Goal: Task Accomplishment & Management: Use online tool/utility

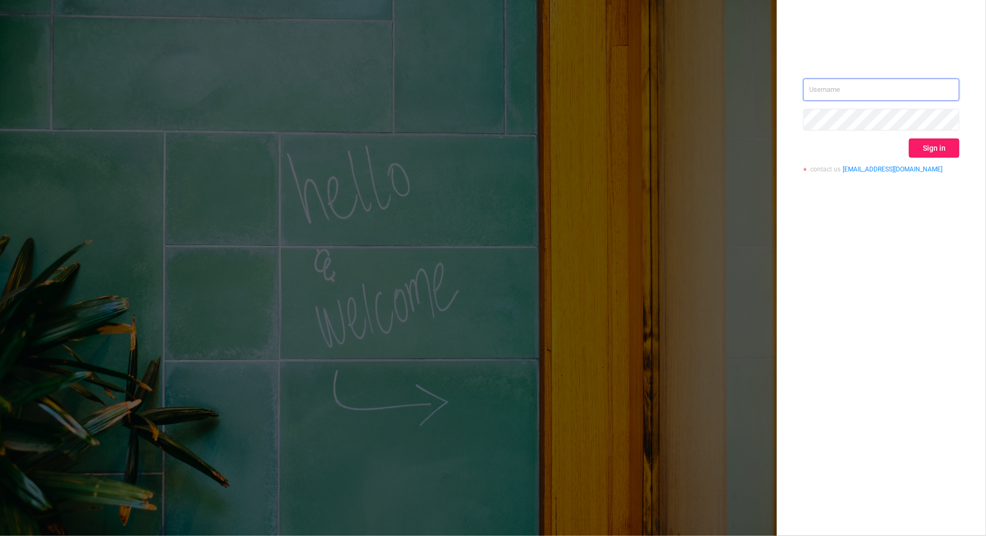
type input "[PERSON_NAME][EMAIL_ADDRESS][DOMAIN_NAME]"
click at [926, 154] on button "Sign in" at bounding box center [934, 148] width 50 height 19
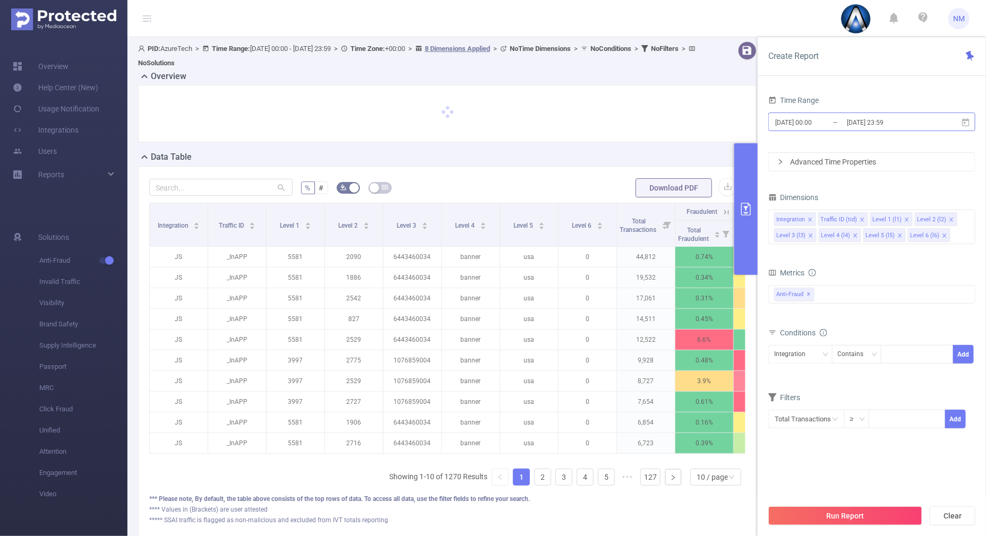
click at [880, 127] on input "[DATE] 23:59" at bounding box center [889, 122] width 86 height 14
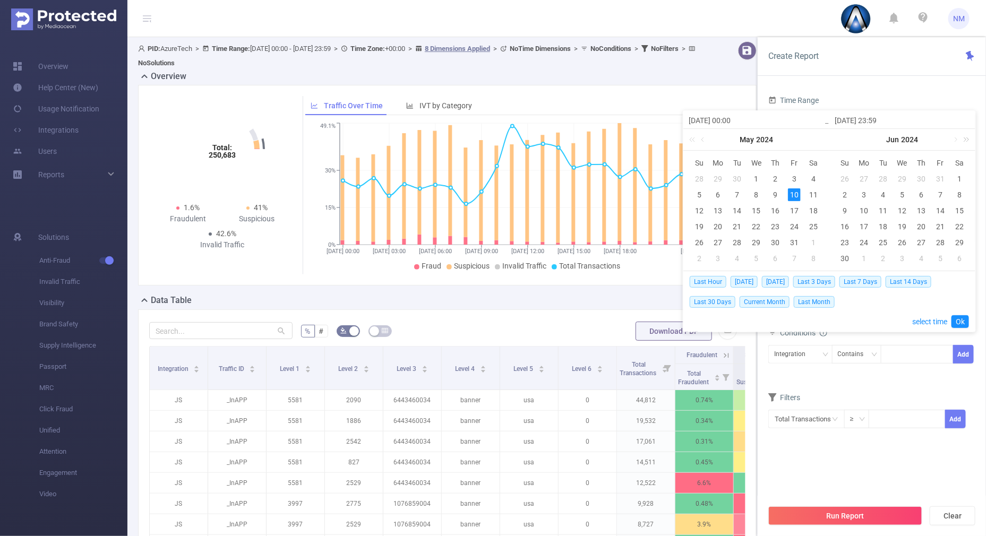
click at [971, 138] on link at bounding box center [965, 139] width 14 height 21
click at [836, 135] on link at bounding box center [840, 139] width 14 height 21
click at [956, 140] on link at bounding box center [956, 139] width 10 height 21
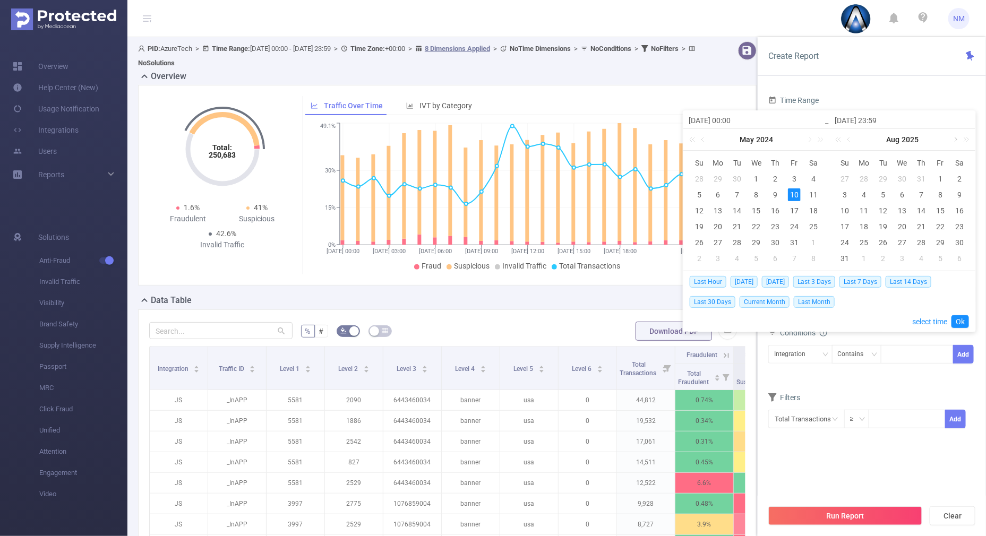
click at [956, 140] on link at bounding box center [956, 139] width 10 height 21
drag, startPoint x: 843, startPoint y: 207, endPoint x: 897, endPoint y: 216, distance: 54.4
click at [843, 208] on div "12" at bounding box center [845, 210] width 13 height 13
click at [899, 211] on div "15" at bounding box center [902, 210] width 13 height 13
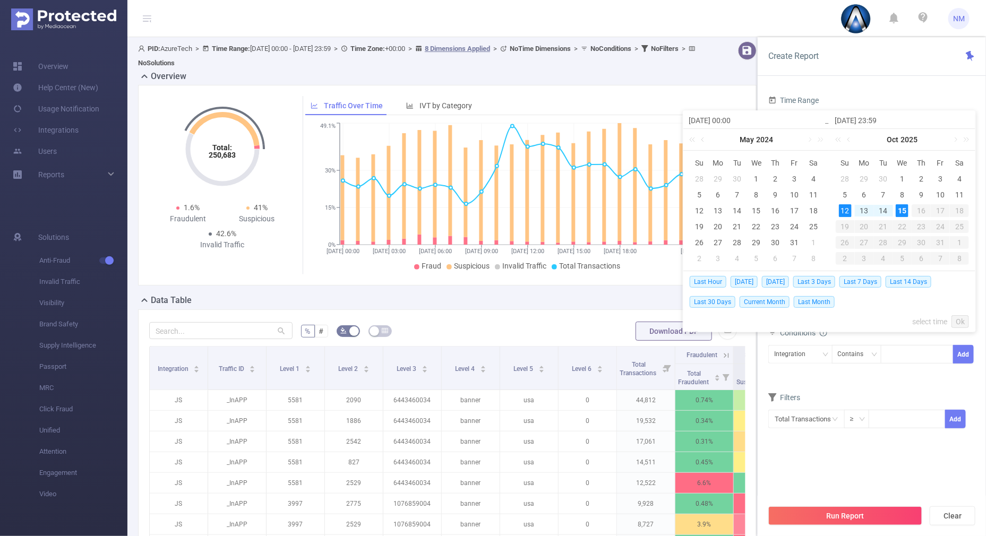
type input "[DATE] 00:00"
type input "[DATE] 23:59"
type input "[DATE] 00:00"
type input "[DATE] 23:59"
click at [962, 318] on link "Ok" at bounding box center [961, 322] width 18 height 13
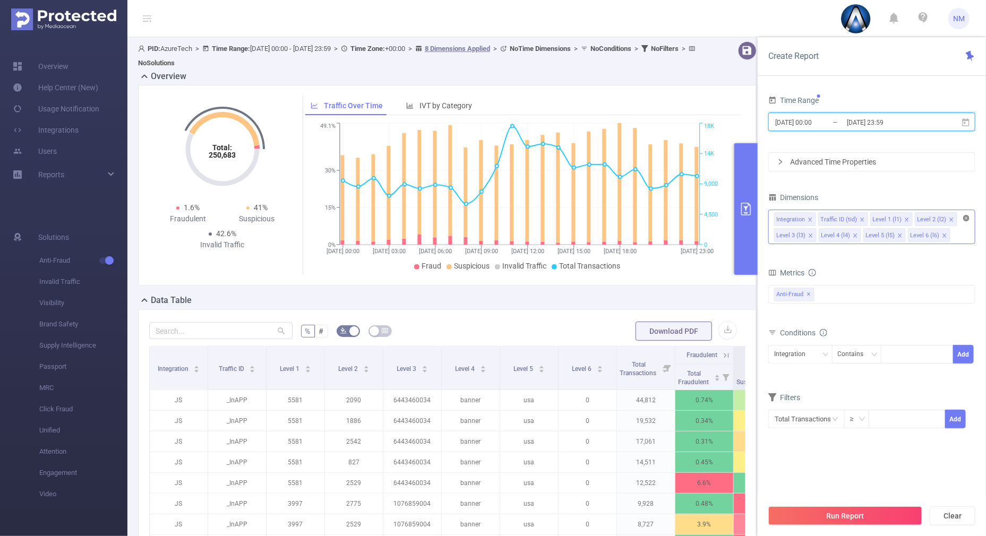
click at [965, 216] on icon "icon: close-circle" at bounding box center [967, 218] width 6 height 6
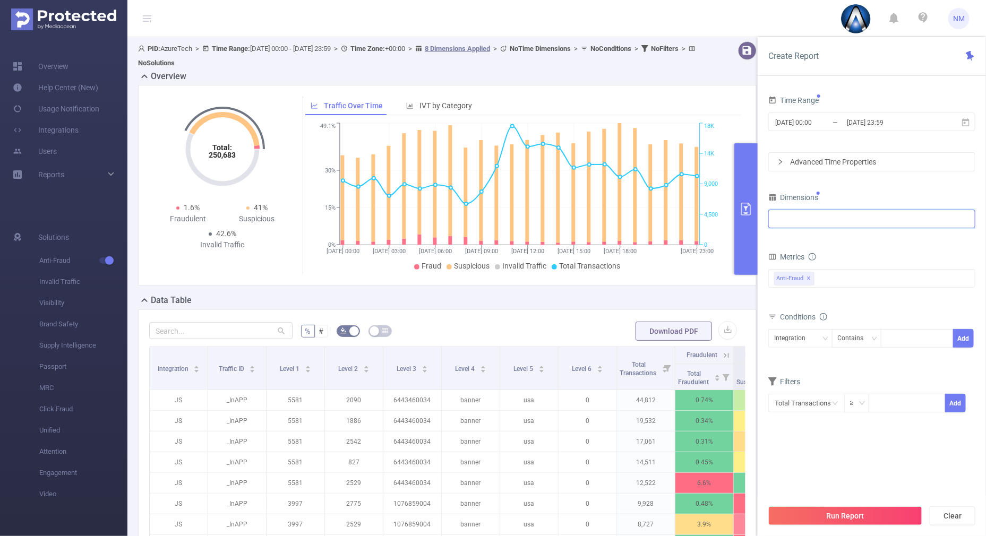
click at [919, 223] on div at bounding box center [871, 219] width 195 height 18
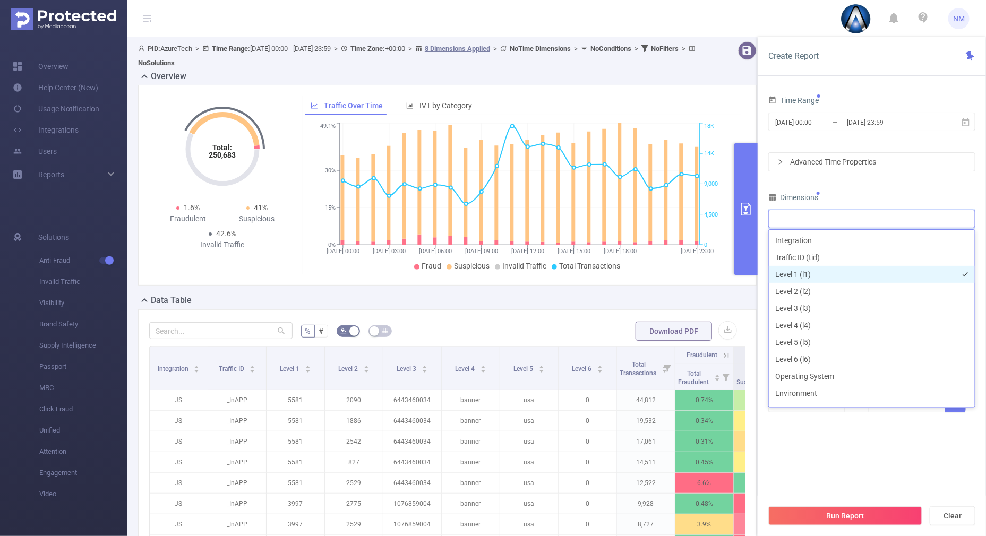
click at [822, 275] on li "Level 1 (l1)" at bounding box center [872, 274] width 206 height 17
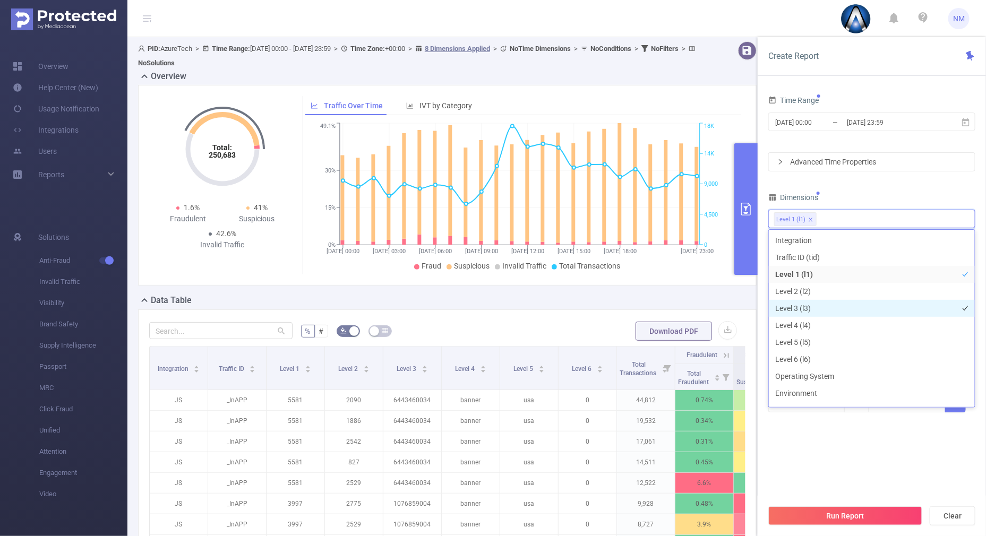
click at [799, 306] on li "Level 3 (l3)" at bounding box center [872, 308] width 206 height 17
click at [855, 194] on div "Dimensions" at bounding box center [872, 199] width 207 height 18
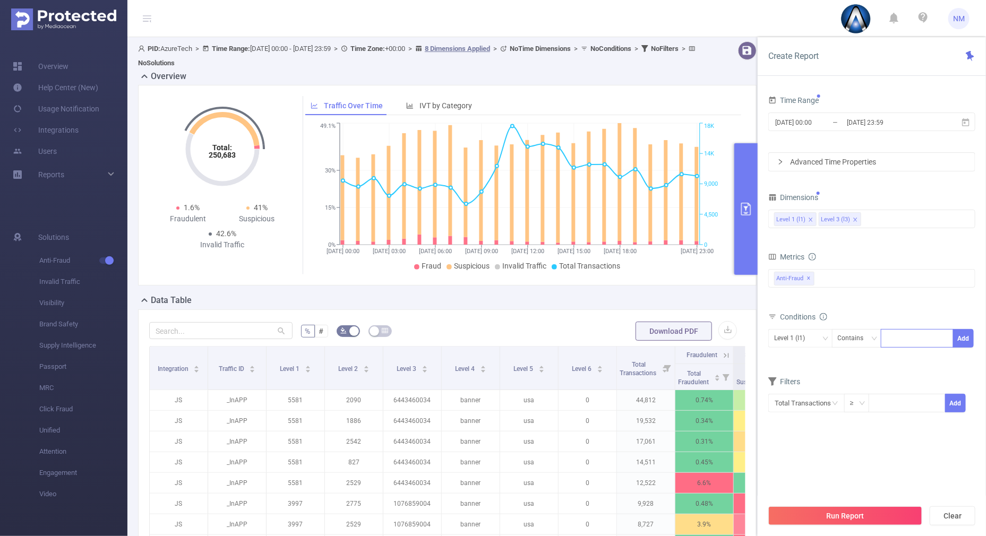
click at [908, 332] on div at bounding box center [917, 339] width 61 height 18
type input "22030"
click at [961, 343] on button "Add" at bounding box center [963, 338] width 21 height 19
click at [804, 340] on div "Level 3 (l3)" at bounding box center [793, 339] width 38 height 18
click at [792, 361] on li "Level 1 (l1)" at bounding box center [801, 359] width 64 height 17
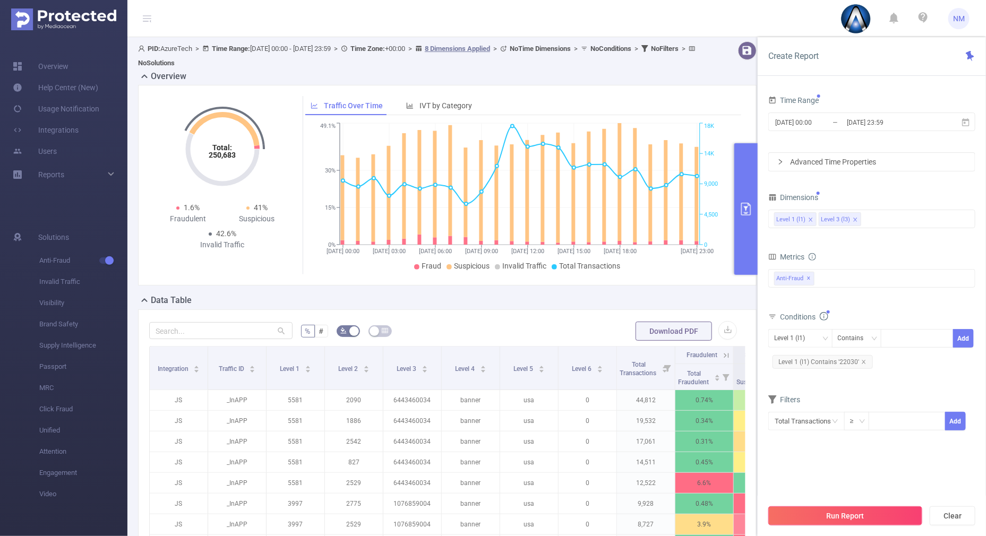
click at [811, 516] on button "Run Report" at bounding box center [846, 516] width 154 height 19
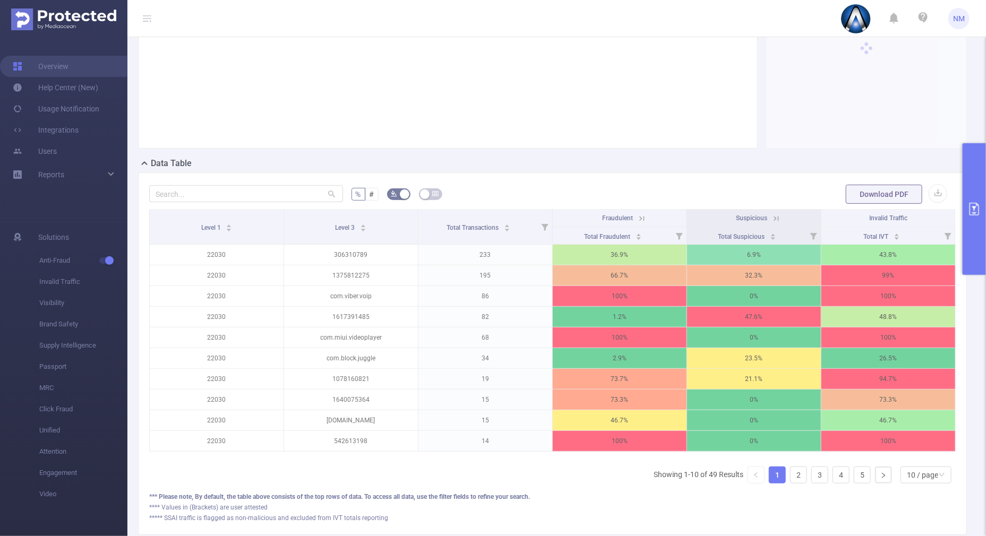
scroll to position [199, 0]
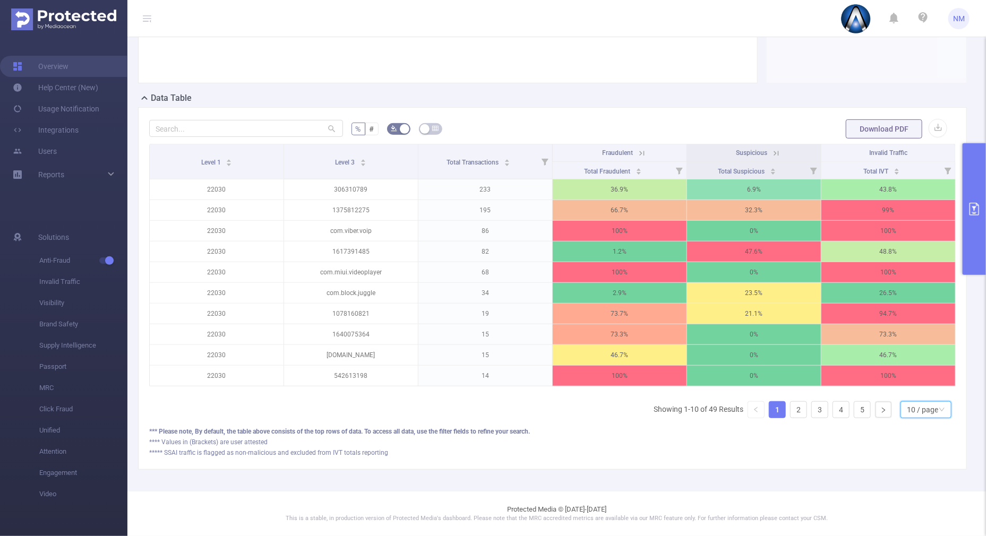
click at [913, 415] on div "10 / page" at bounding box center [922, 410] width 31 height 16
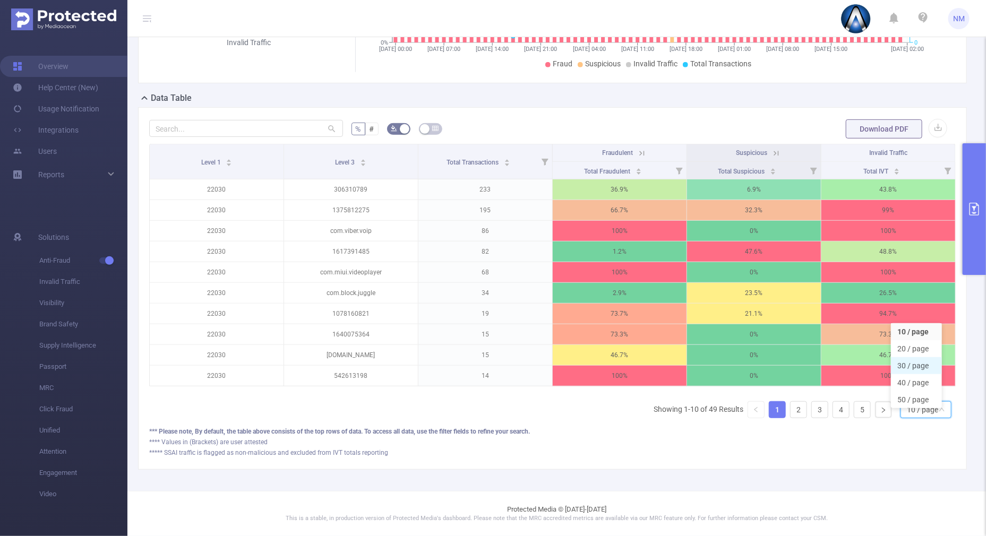
click at [914, 357] on li "30 / page" at bounding box center [916, 365] width 51 height 17
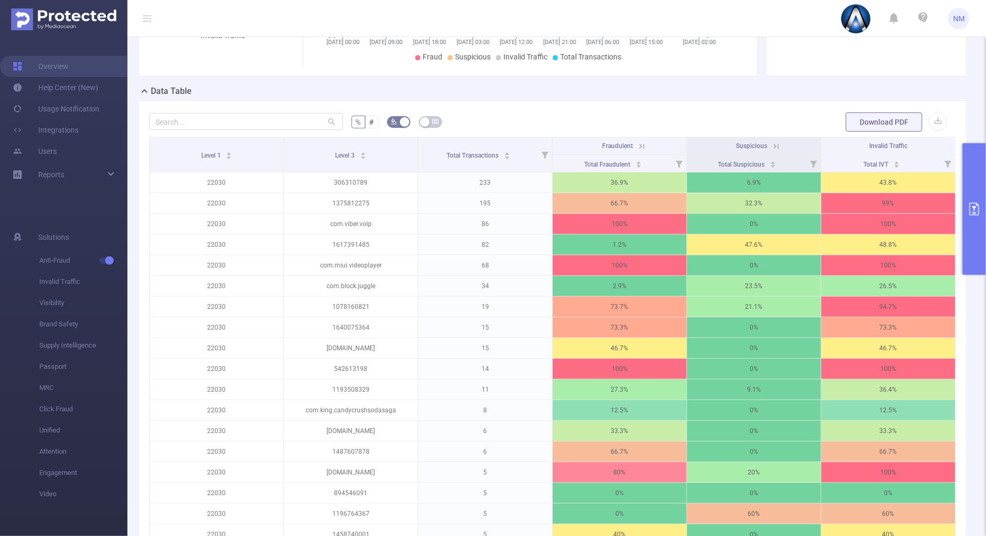
click at [637, 142] on icon at bounding box center [642, 147] width 10 height 10
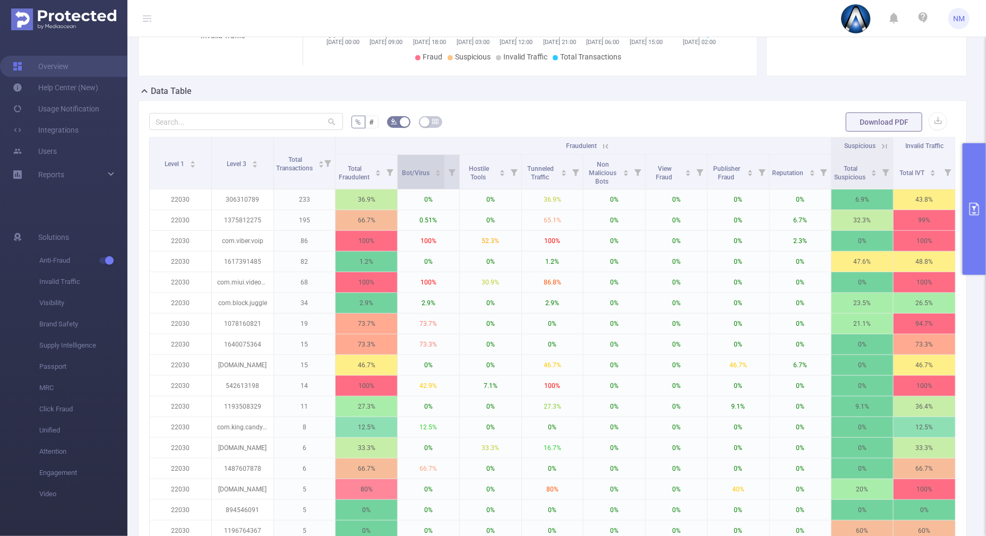
click at [436, 170] on icon "icon: caret-up" at bounding box center [439, 171] width 6 height 6
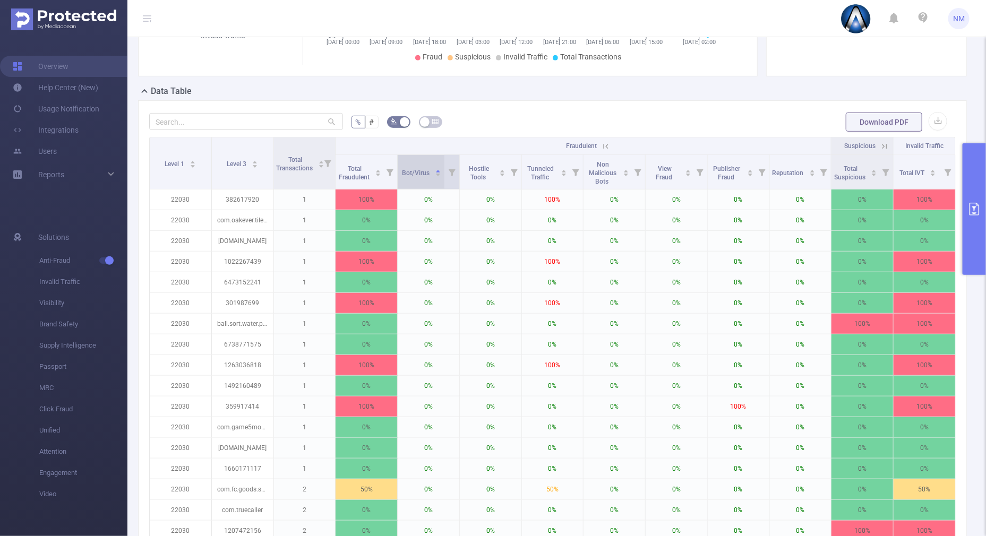
click at [436, 177] on div "Bot/Virus" at bounding box center [422, 172] width 39 height 11
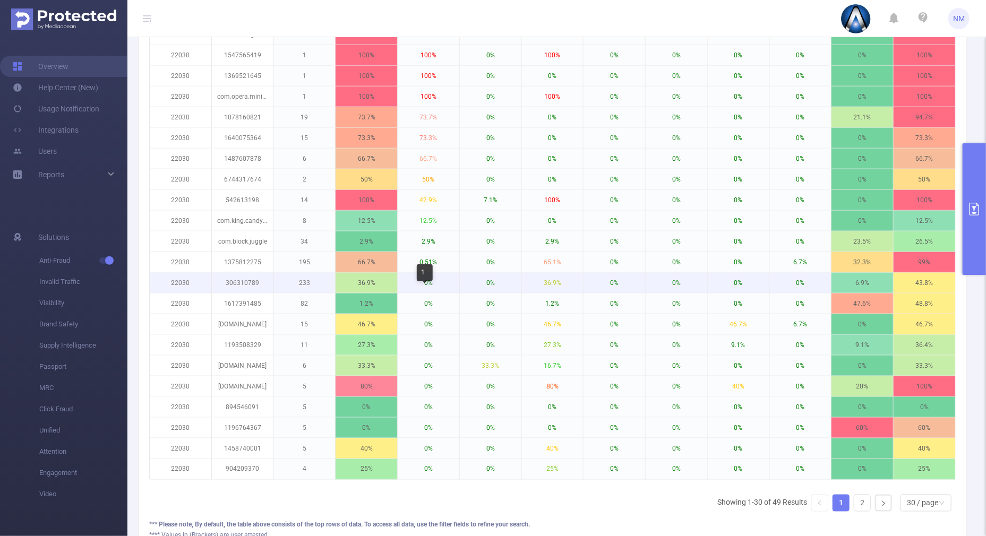
scroll to position [531, 0]
click at [856, 508] on link "2" at bounding box center [863, 503] width 16 height 16
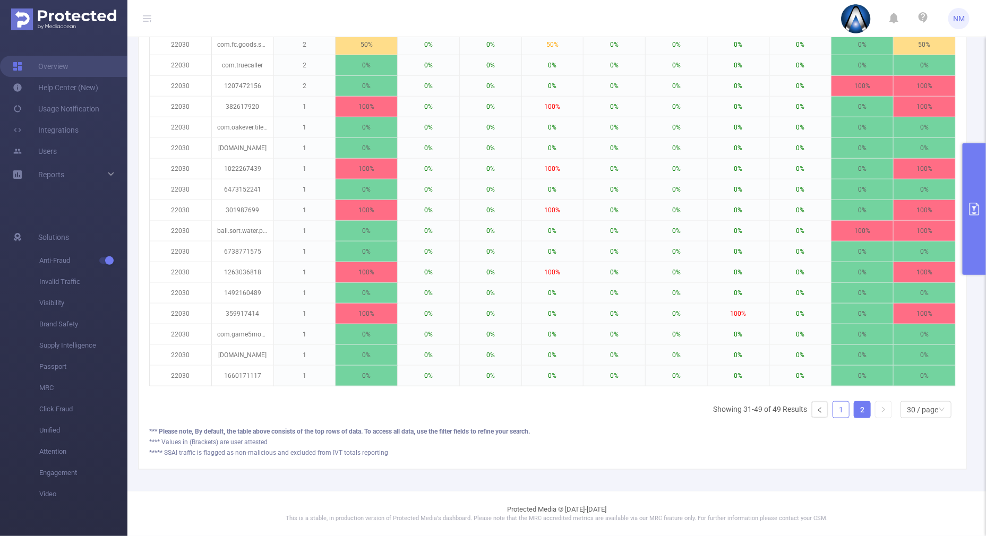
click at [833, 417] on link "1" at bounding box center [841, 410] width 16 height 16
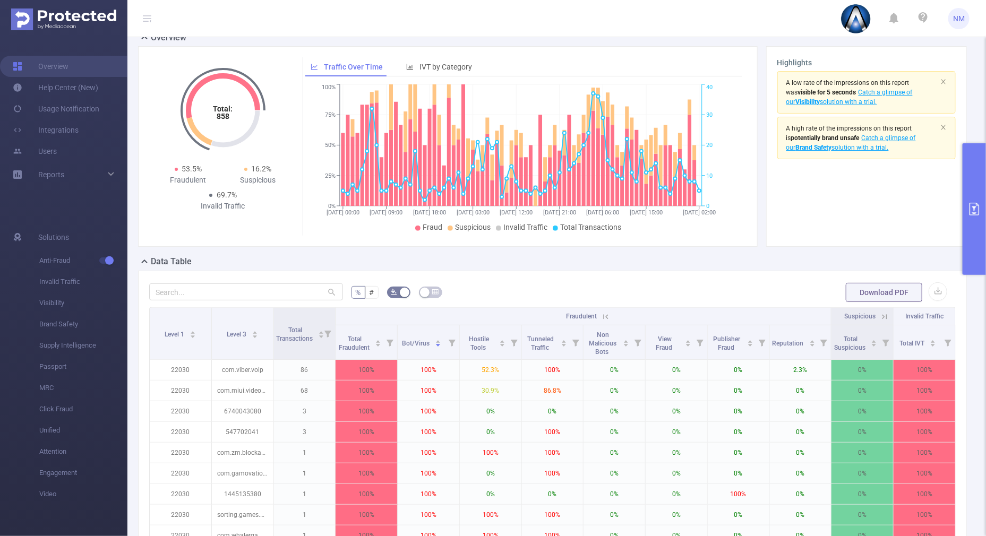
scroll to position [0, 0]
